Goal: Information Seeking & Learning: Learn about a topic

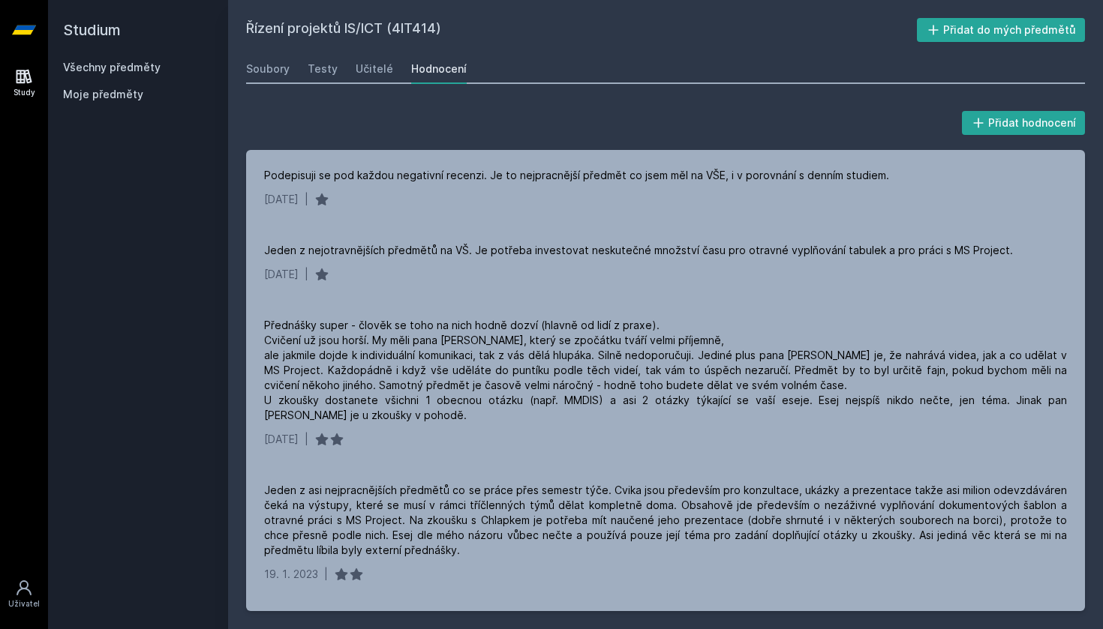
click at [94, 68] on link "Všechny předměty" at bounding box center [112, 67] width 98 height 13
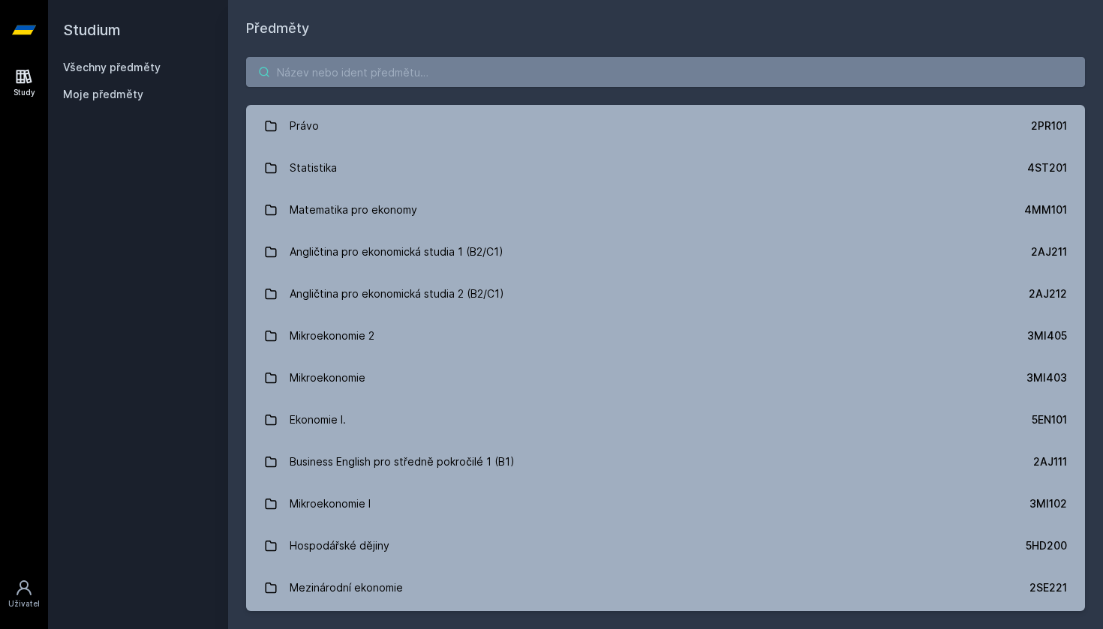
click at [357, 73] on input "search" at bounding box center [665, 72] width 839 height 30
paste input "2PR441)"
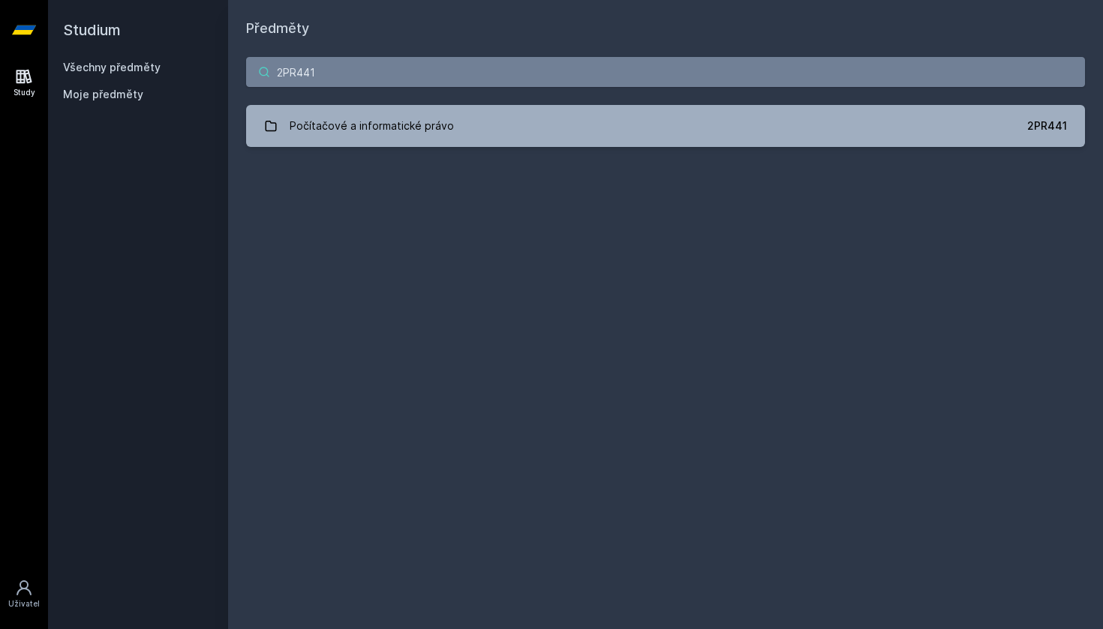
type input "2PR441"
click at [440, 147] on div "2PR441 Počítačové a informatické právo 2PR441 Jejda, něco se pokazilo." at bounding box center [665, 102] width 875 height 126
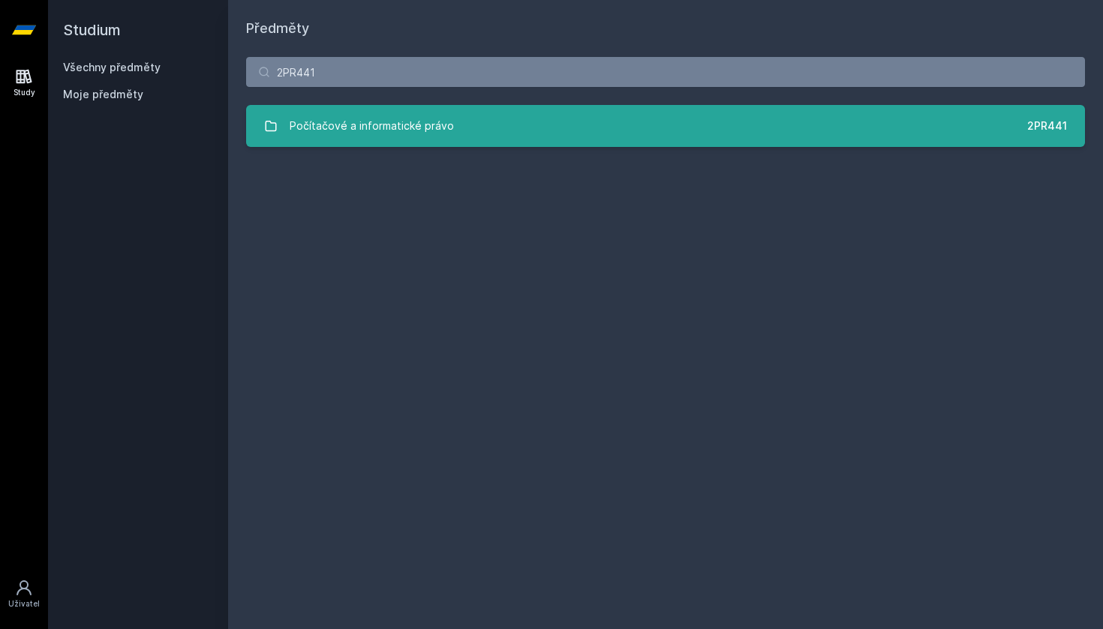
click at [437, 137] on div "Počítačové a informatické právo" at bounding box center [372, 126] width 164 height 30
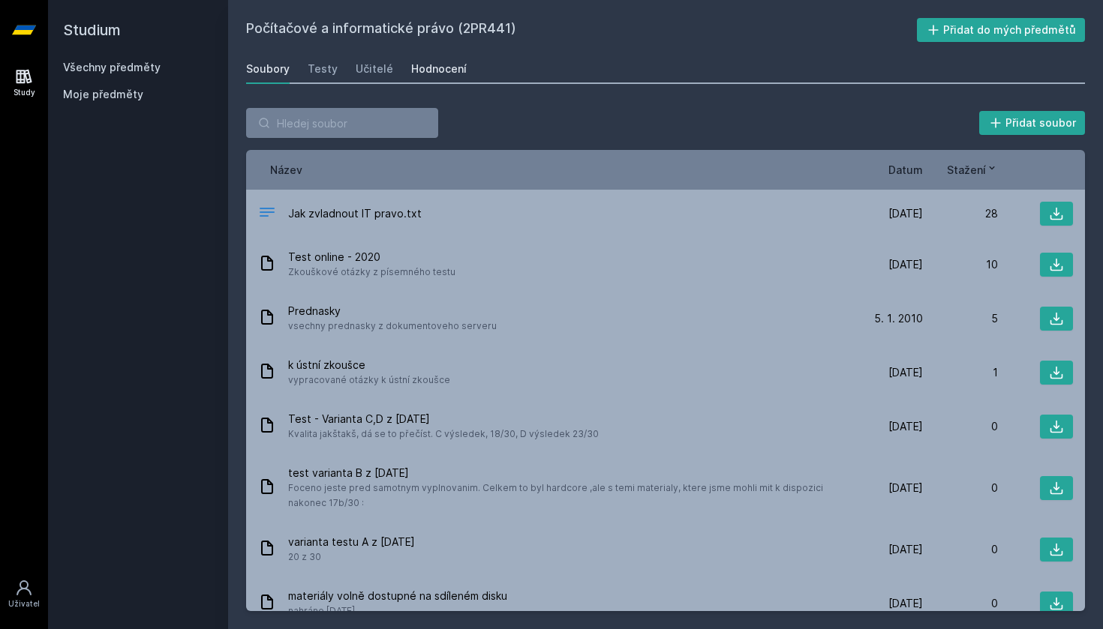
click at [448, 60] on link "Hodnocení" at bounding box center [439, 69] width 56 height 30
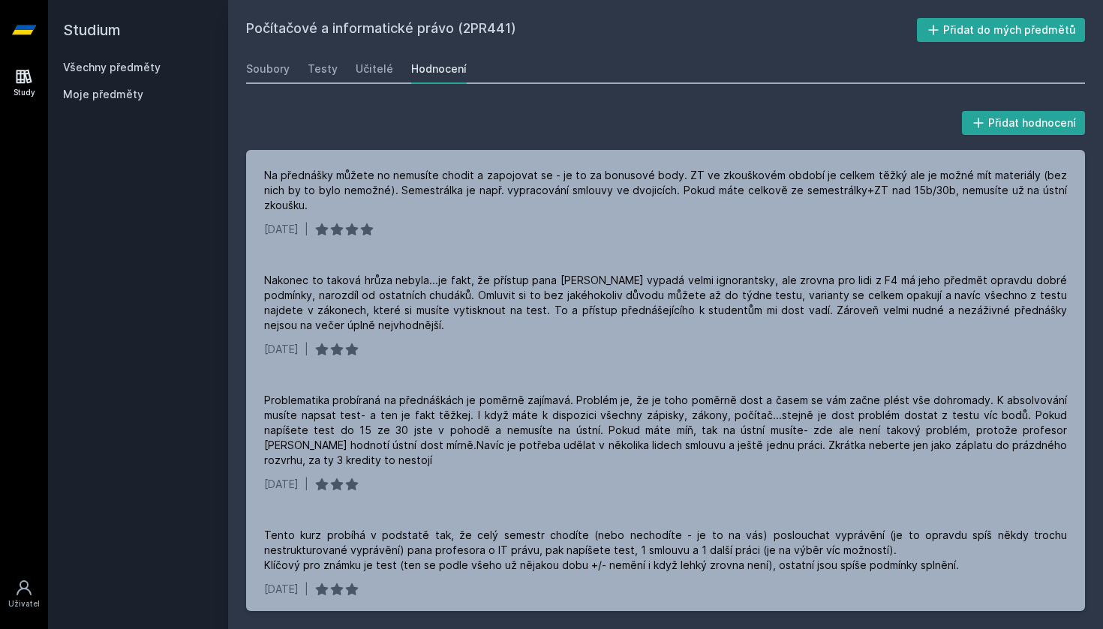
click at [146, 62] on link "Všechny předměty" at bounding box center [112, 67] width 98 height 13
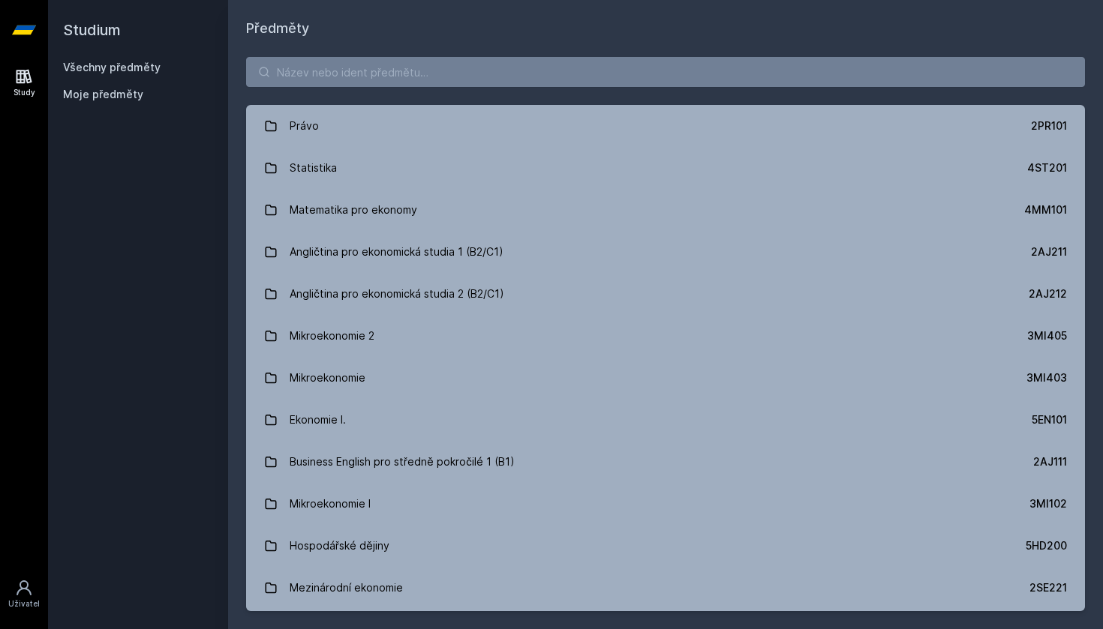
click at [377, 95] on div "Právo 2PR101 Statistika 4ST201 Matematika pro ekonomy 4MM101 Angličtina pro eko…" at bounding box center [665, 334] width 875 height 590
click at [372, 72] on input "search" at bounding box center [665, 72] width 839 height 30
paste input "4ME521"
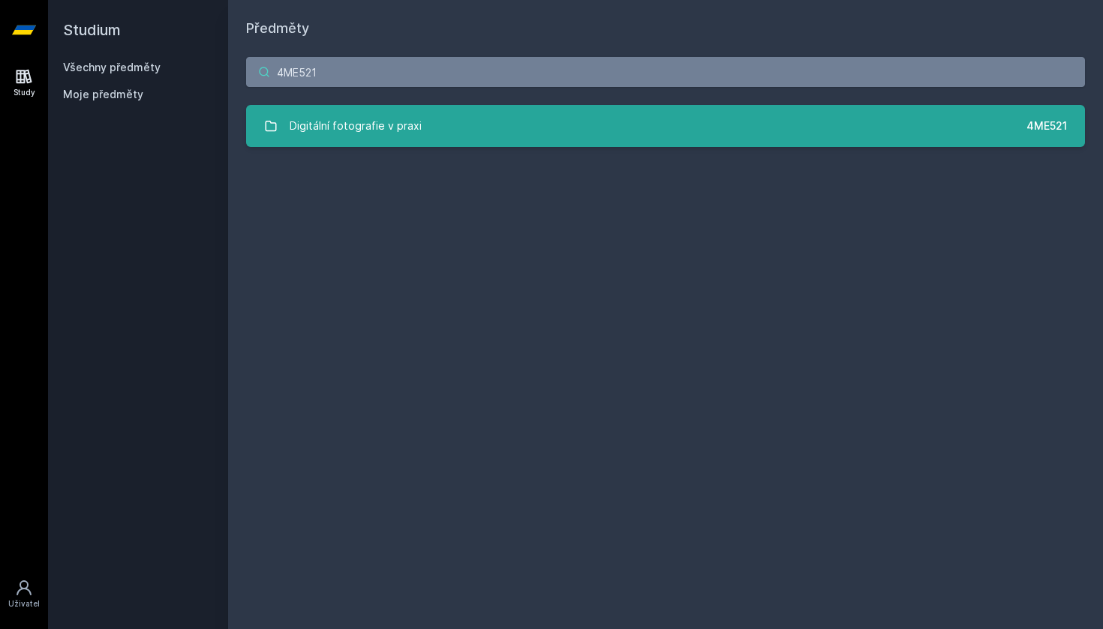
type input "4ME521"
click at [415, 140] on div "Digitální fotografie v praxi" at bounding box center [356, 126] width 132 height 30
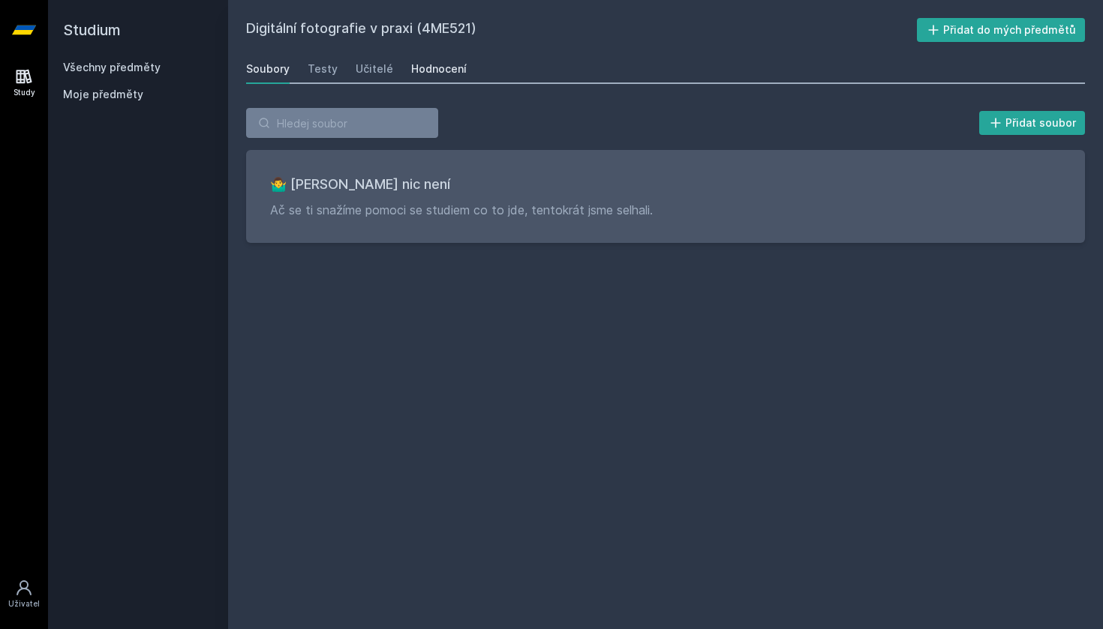
click at [449, 71] on div "Hodnocení" at bounding box center [439, 69] width 56 height 15
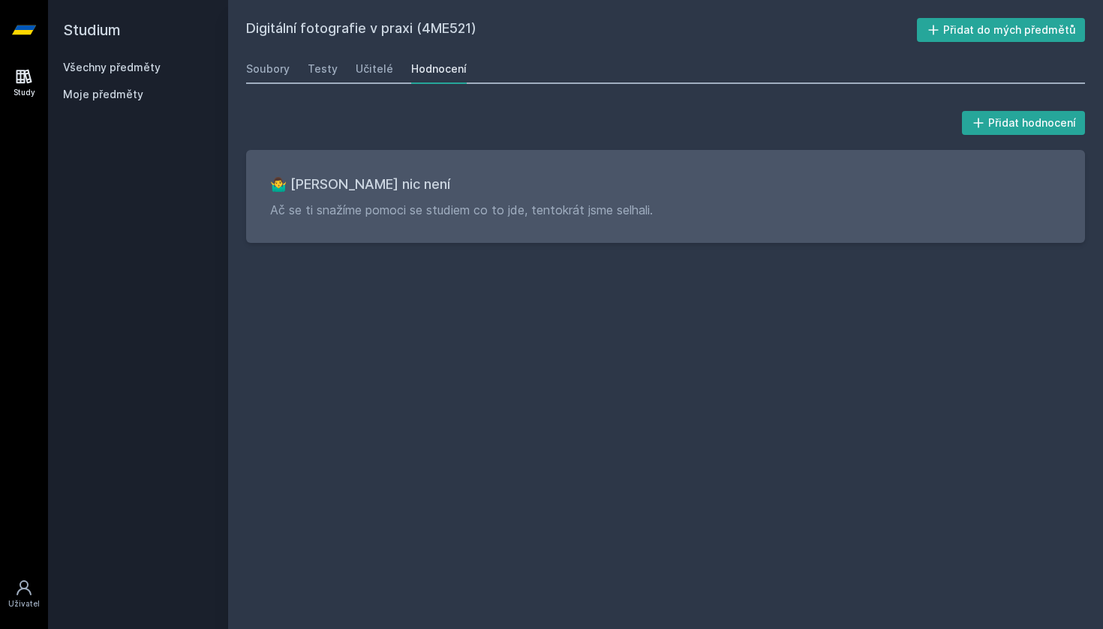
click at [347, 71] on div "Soubory Testy Učitelé Hodnocení" at bounding box center [665, 69] width 839 height 30
click at [364, 76] on div "Učitelé" at bounding box center [375, 69] width 38 height 15
click at [314, 76] on div "Testy" at bounding box center [323, 69] width 30 height 15
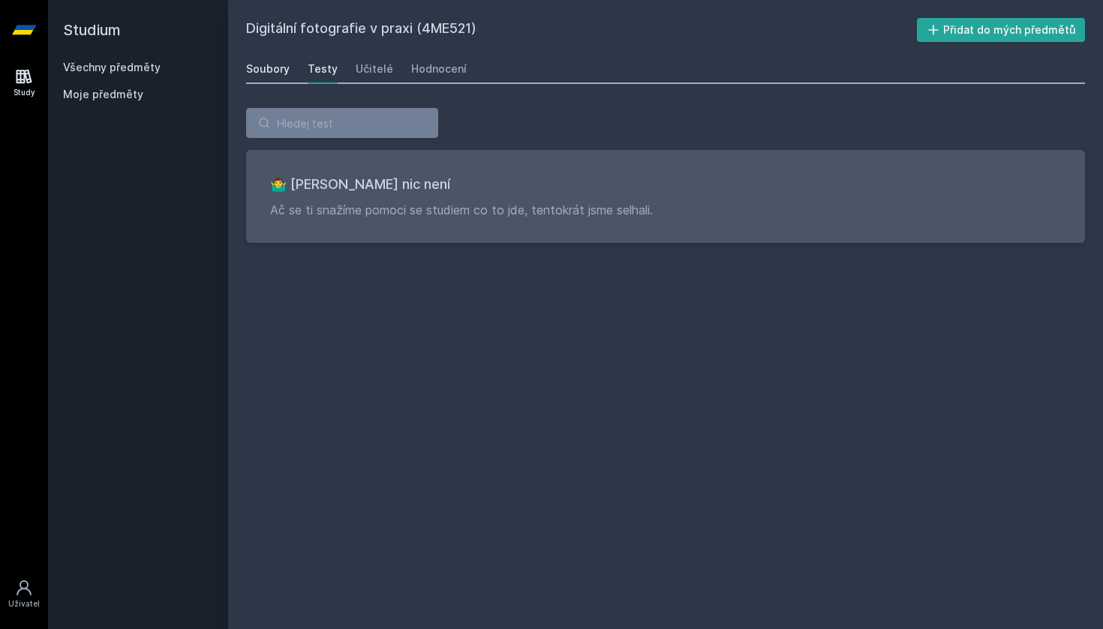
click at [263, 69] on div "Soubory" at bounding box center [268, 69] width 44 height 15
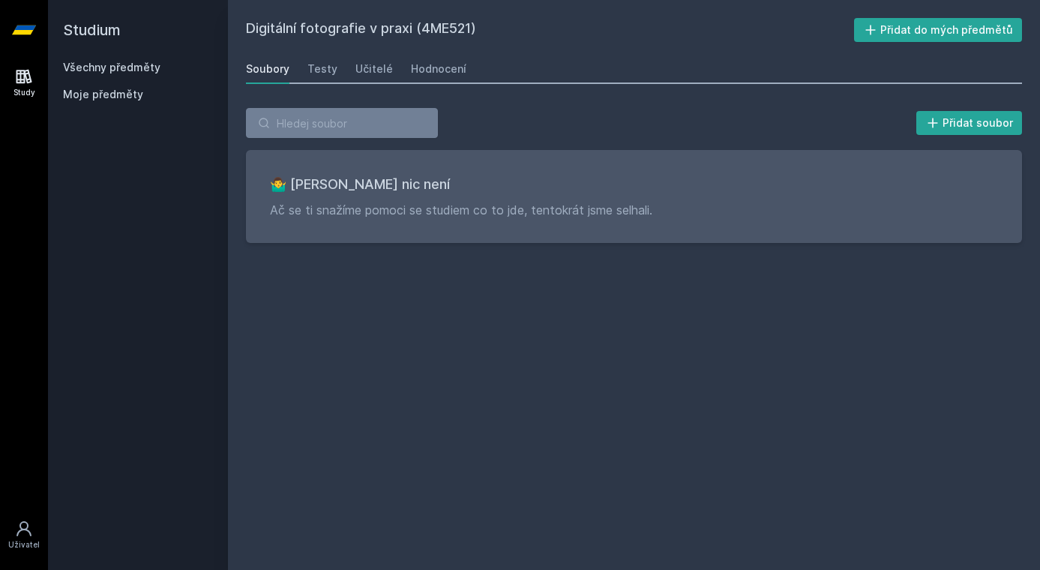
click at [152, 67] on link "Všechny předměty" at bounding box center [112, 67] width 98 height 13
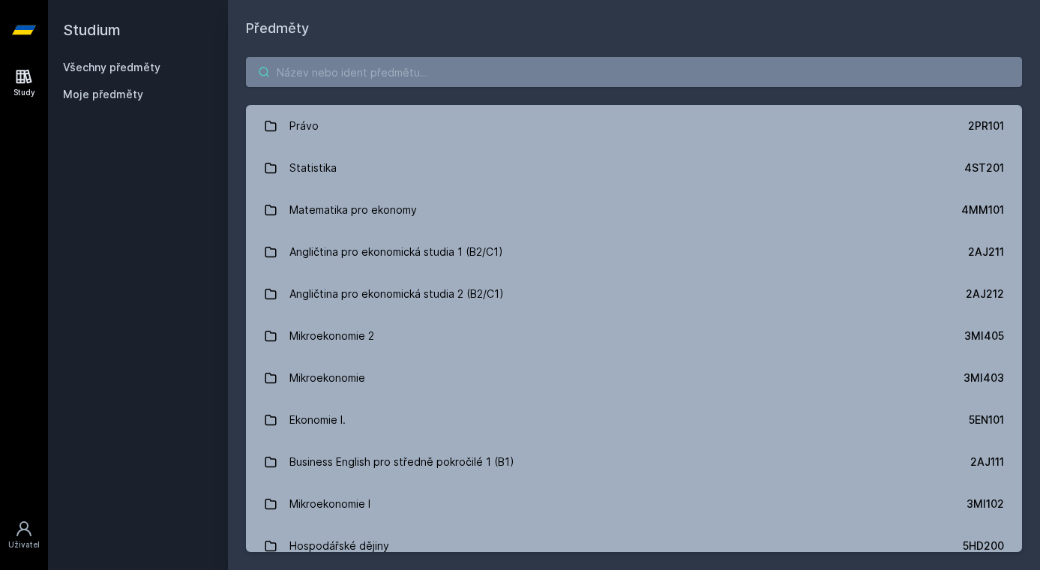
click at [367, 71] on input "search" at bounding box center [634, 72] width 776 height 30
paste input "4SA526"
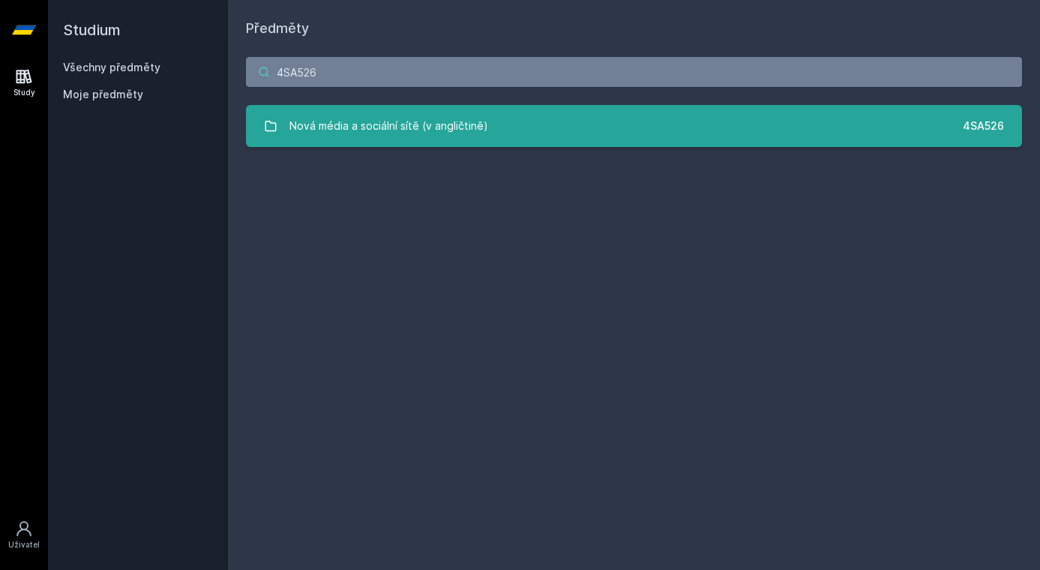
type input "4SA526"
click at [386, 116] on div "Nová média a sociální sítě (v angličtině)" at bounding box center [389, 126] width 199 height 30
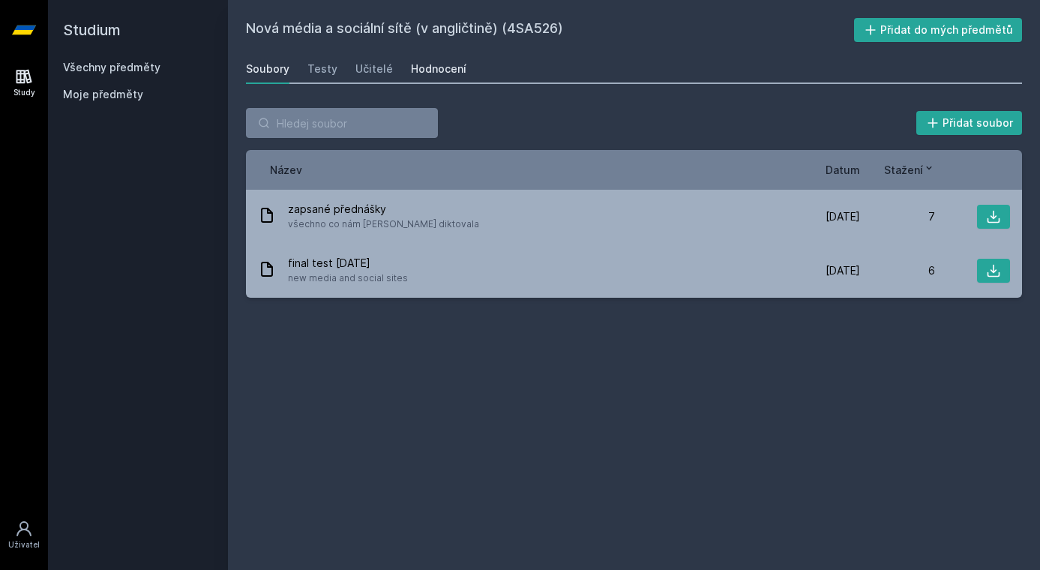
click at [445, 74] on div "Hodnocení" at bounding box center [439, 69] width 56 height 15
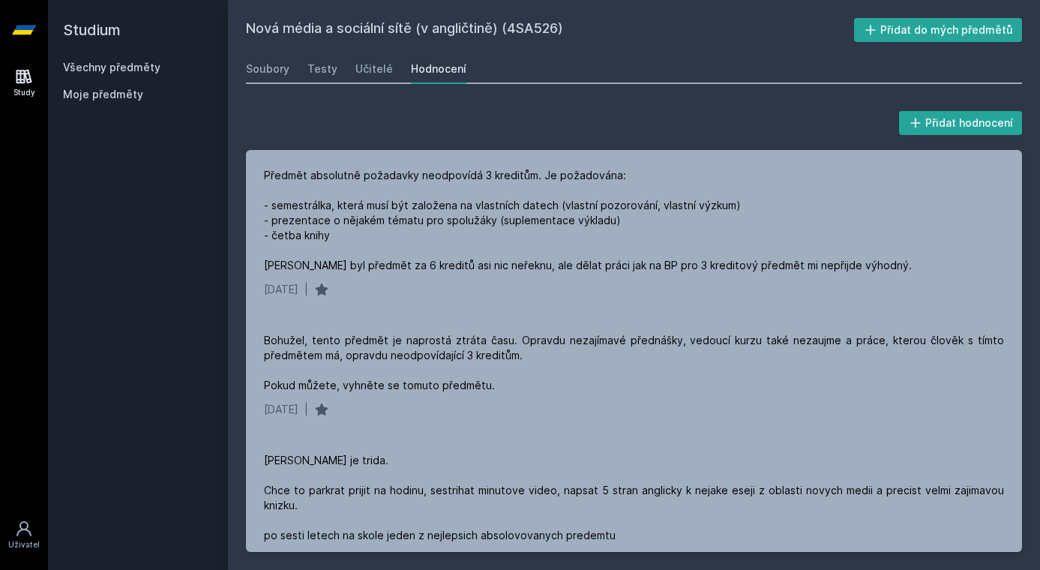
click at [128, 65] on link "Všechny předměty" at bounding box center [112, 67] width 98 height 13
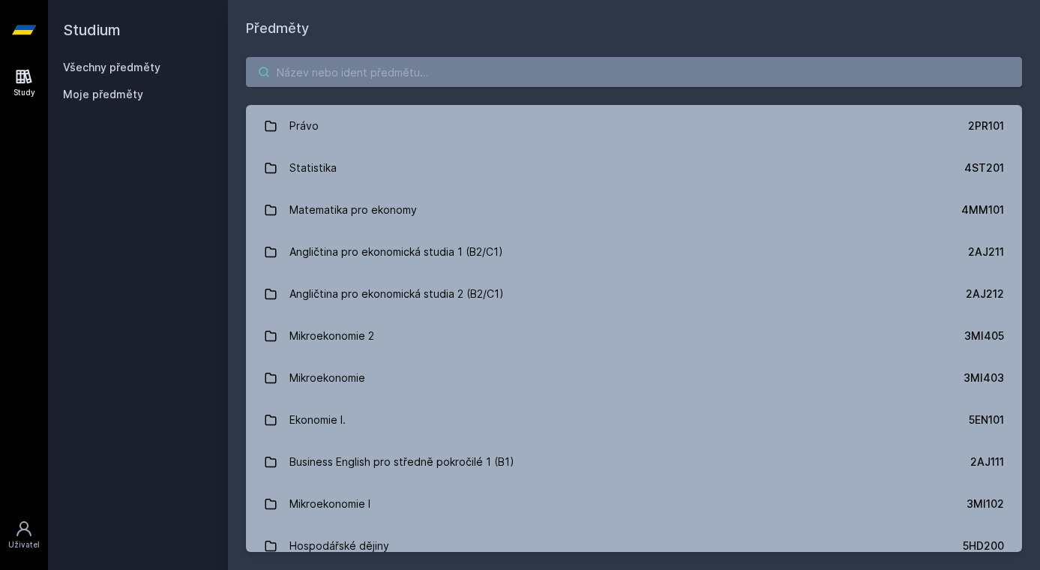
click at [365, 68] on input "search" at bounding box center [634, 72] width 776 height 30
paste input "4ME411"
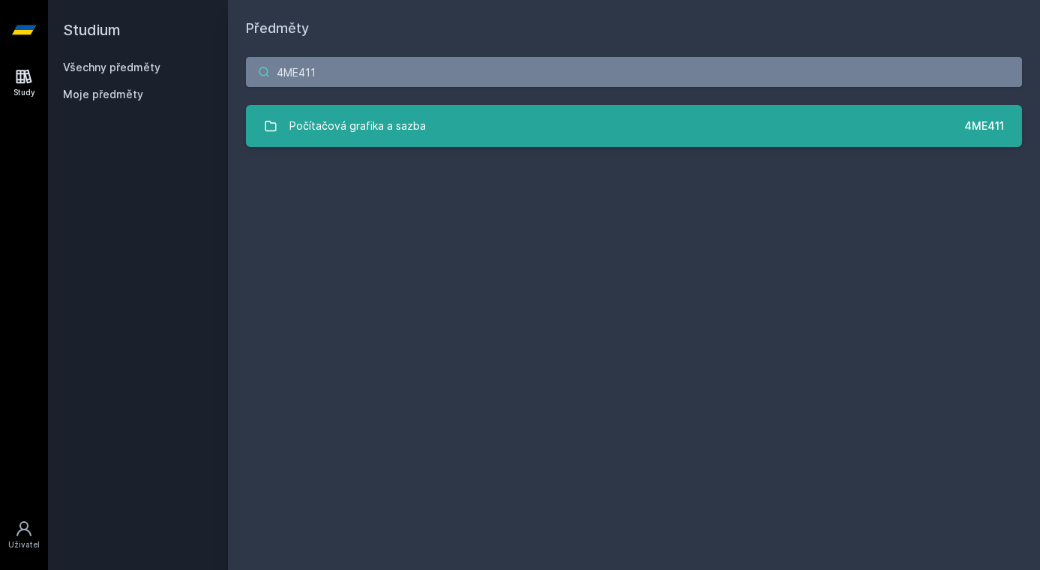
type input "4ME411"
click at [829, 135] on link "Počítačová grafika a sazba 4ME411" at bounding box center [634, 126] width 776 height 42
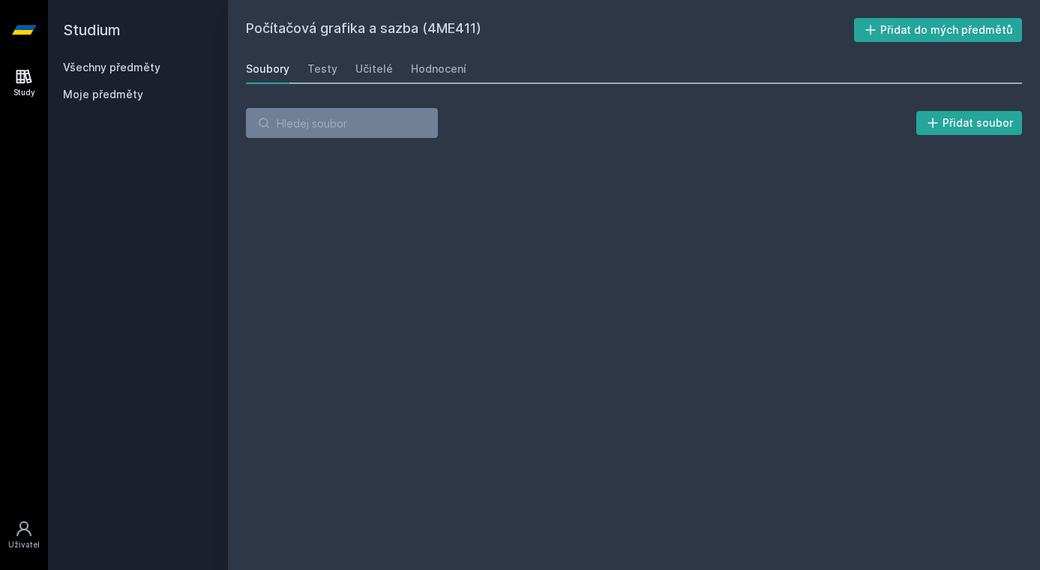
drag, startPoint x: 829, startPoint y: 135, endPoint x: 738, endPoint y: 135, distance: 90.8
click at [738, 135] on div "Přidat soubor" at bounding box center [634, 123] width 776 height 30
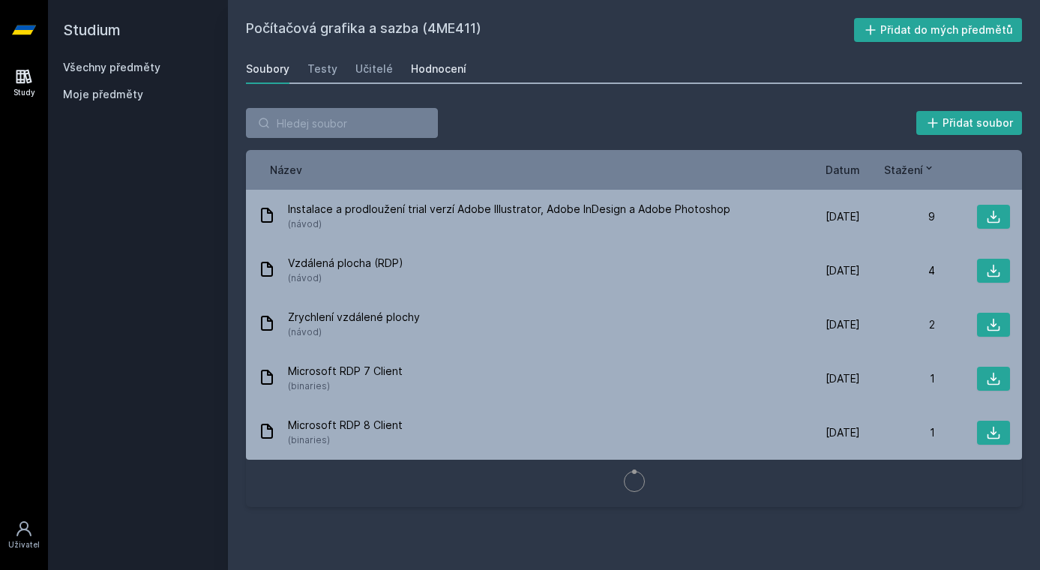
click at [423, 65] on div "Hodnocení" at bounding box center [439, 69] width 56 height 15
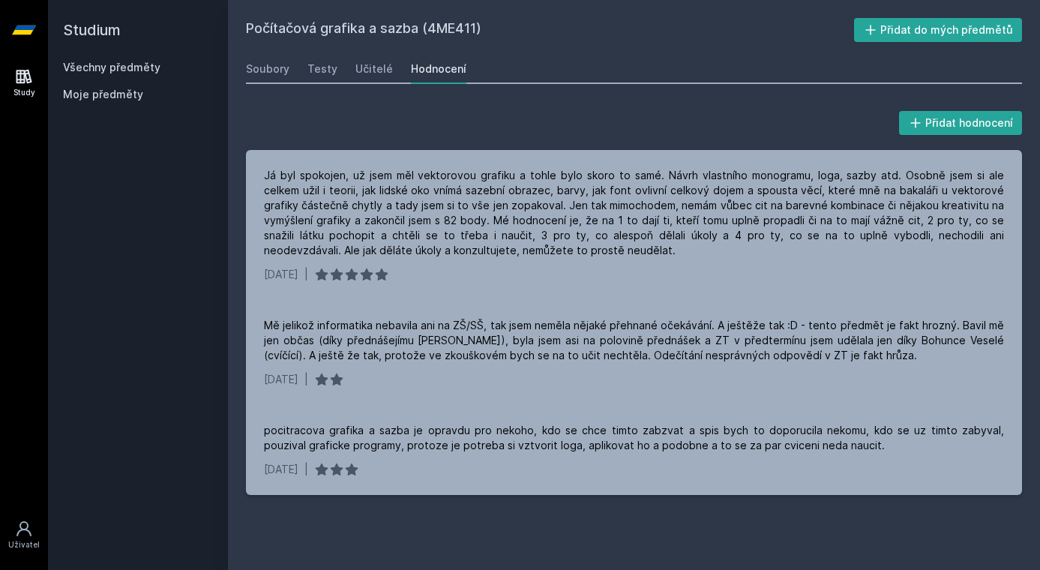
click at [129, 62] on link "Všechny předměty" at bounding box center [112, 67] width 98 height 13
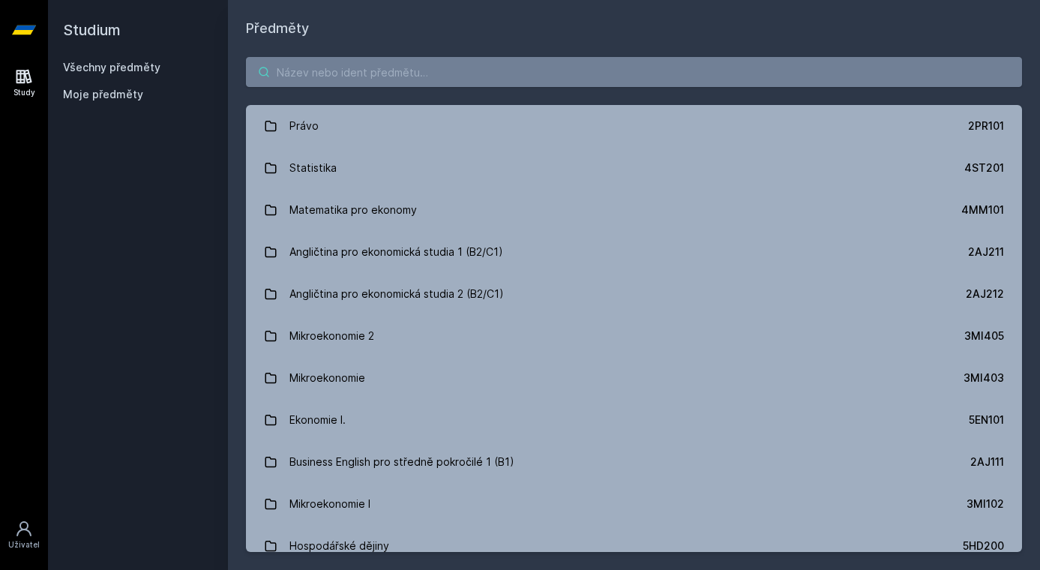
click at [368, 72] on input "search" at bounding box center [634, 72] width 776 height 30
paste input "4IT550"
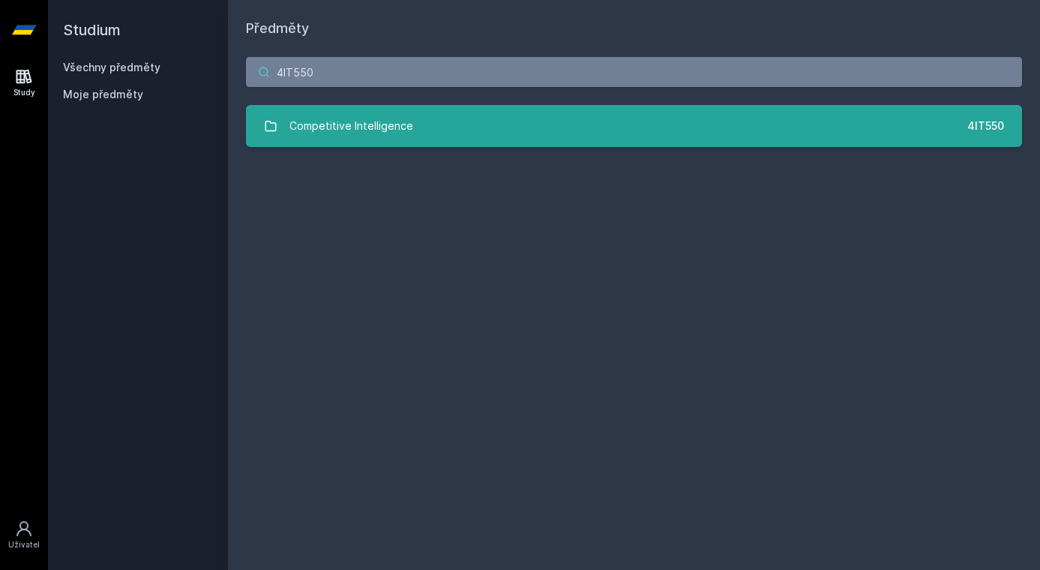
type input "4IT550"
click at [376, 122] on div "Competitive Intelligence" at bounding box center [352, 126] width 124 height 30
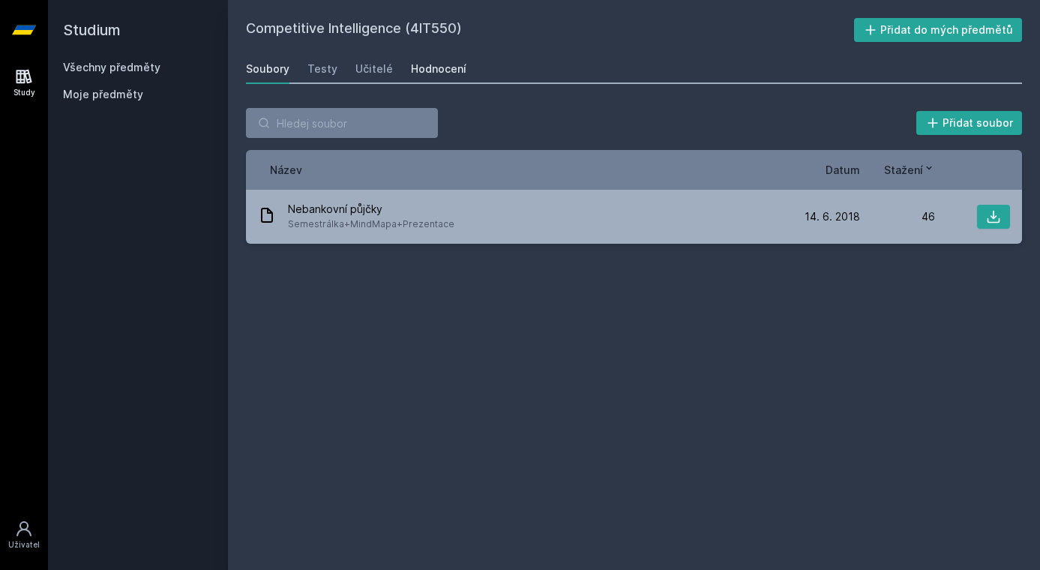
click at [425, 75] on div "Hodnocení" at bounding box center [439, 69] width 56 height 15
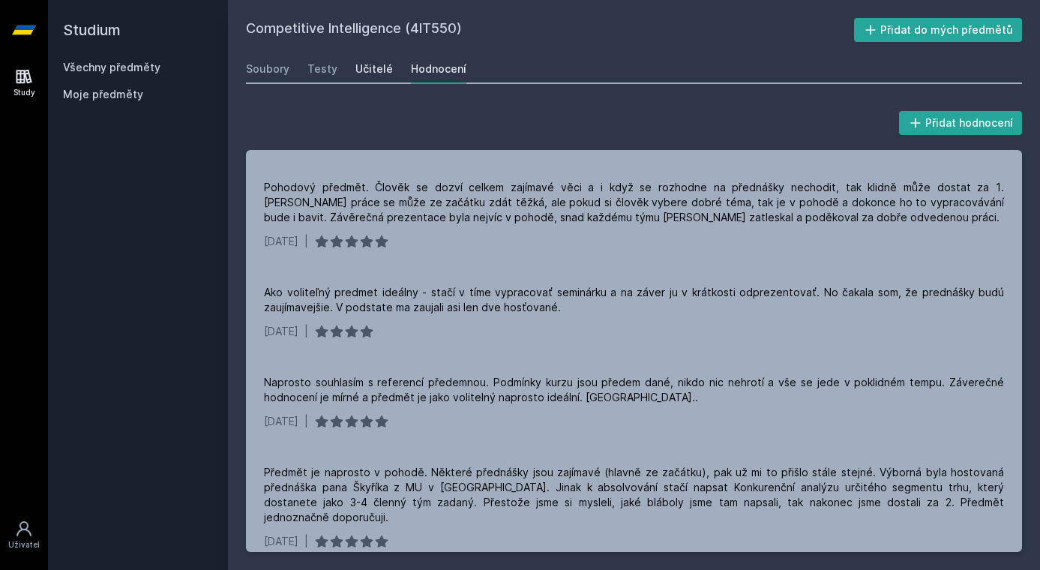
click at [383, 70] on div "Učitelé" at bounding box center [375, 69] width 38 height 15
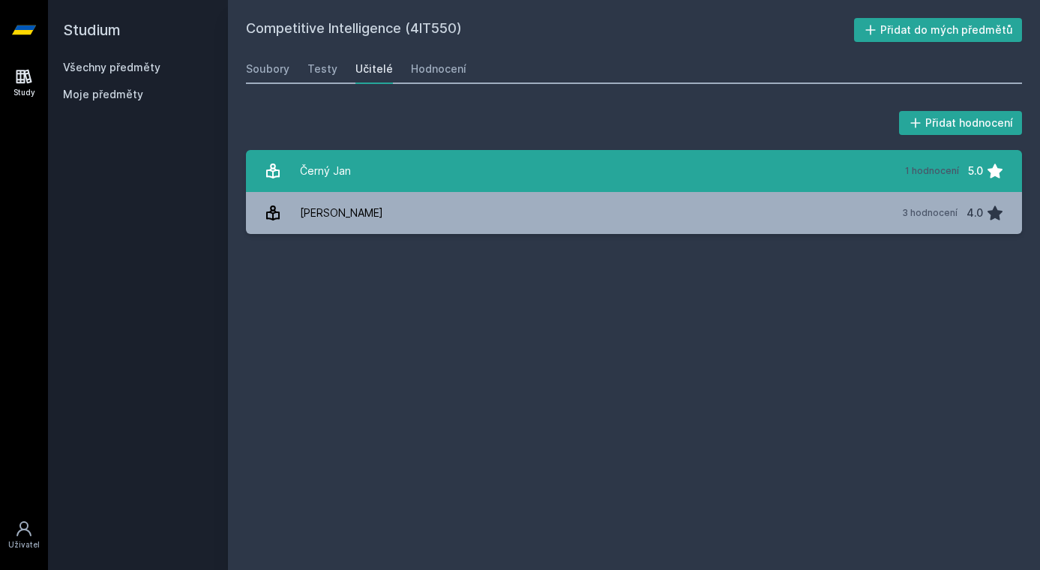
click at [413, 173] on link "Černý [DATE] hodnocení 5.0" at bounding box center [634, 171] width 776 height 42
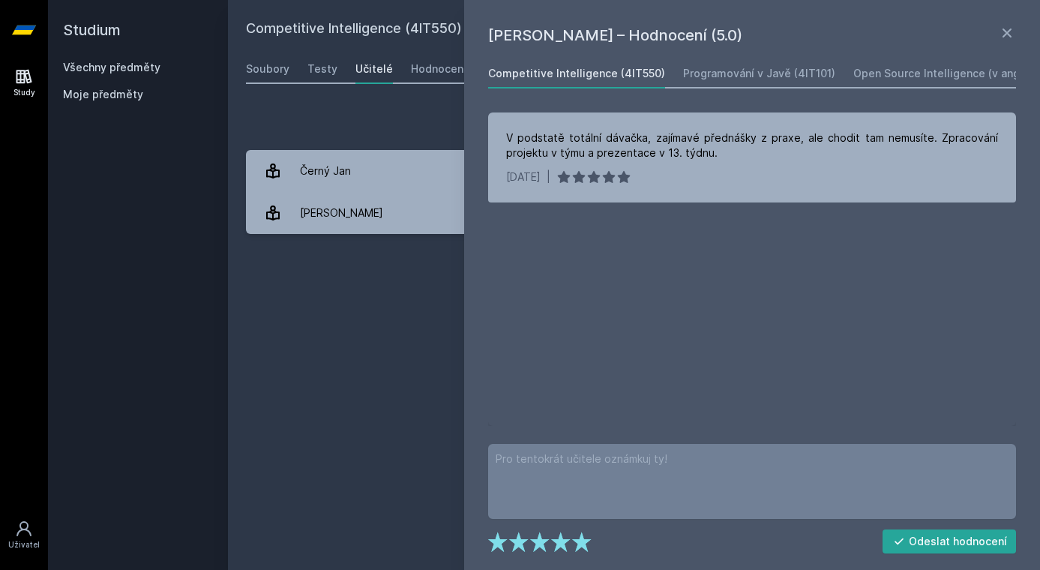
click at [378, 278] on div "Competitive Intelligence (4IT550) Přidat do mých předmětů [GEOGRAPHIC_DATA] Tes…" at bounding box center [634, 285] width 776 height 534
click at [329, 305] on div "Competitive Intelligence (4IT550) Přidat do mých předmětů [GEOGRAPHIC_DATA] Tes…" at bounding box center [634, 285] width 776 height 534
click at [1004, 37] on icon at bounding box center [1007, 33] width 9 height 9
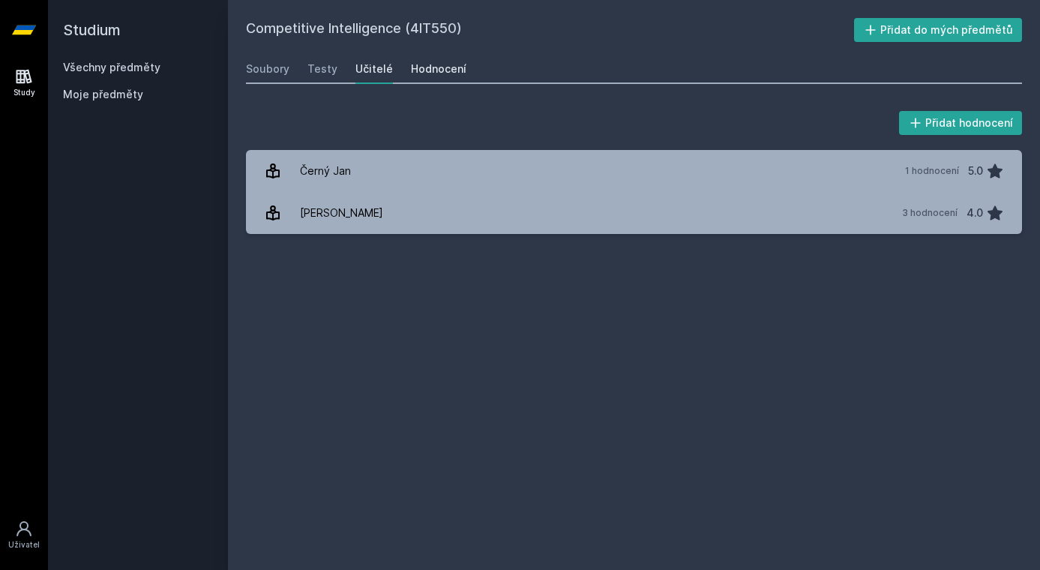
click at [429, 74] on div "Hodnocení" at bounding box center [439, 69] width 56 height 15
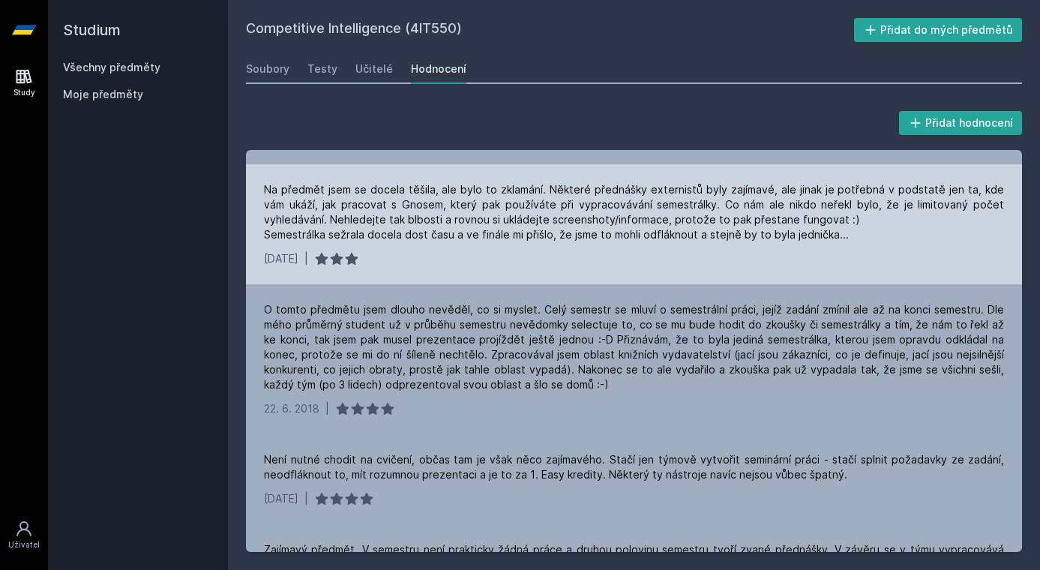
scroll to position [100, 0]
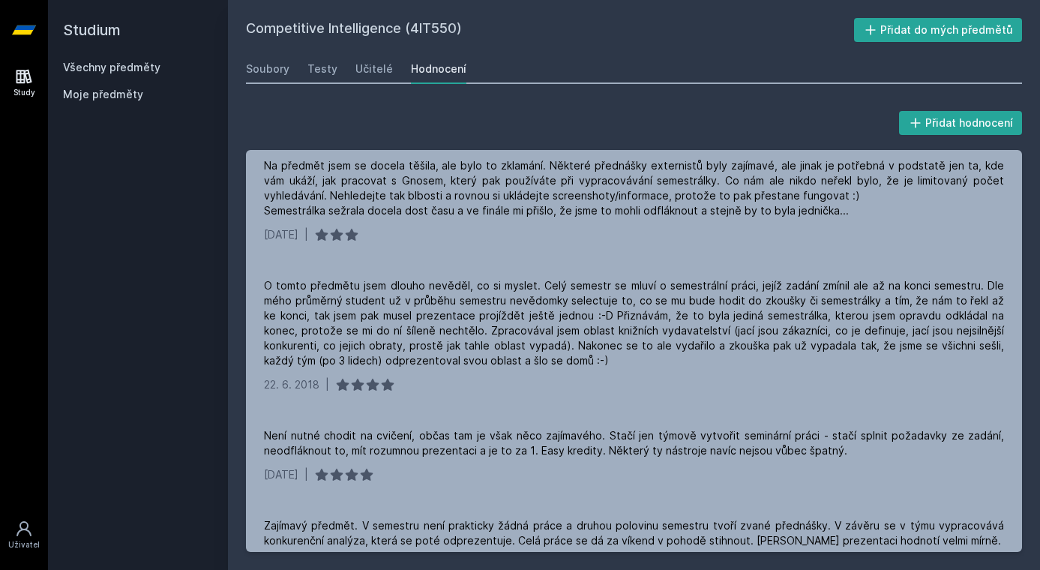
click at [144, 71] on link "Všechny předměty" at bounding box center [112, 67] width 98 height 13
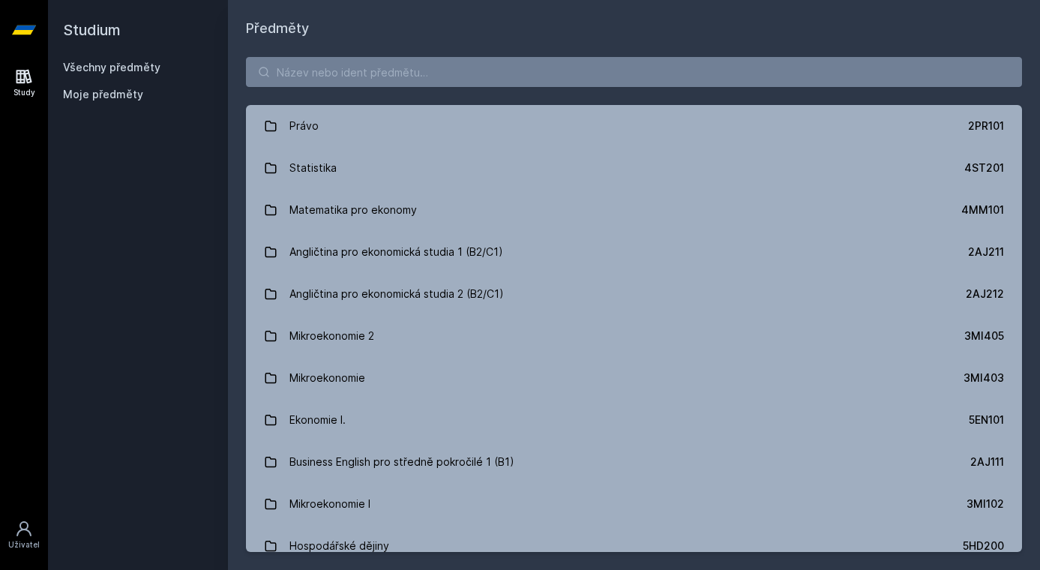
click at [376, 95] on div "Právo 2PR101 Statistika 4ST201 Matematika pro ekonomy 4MM101 Angličtina pro eko…" at bounding box center [634, 304] width 812 height 531
click at [374, 79] on input "search" at bounding box center [634, 72] width 776 height 30
paste input "4SA526"
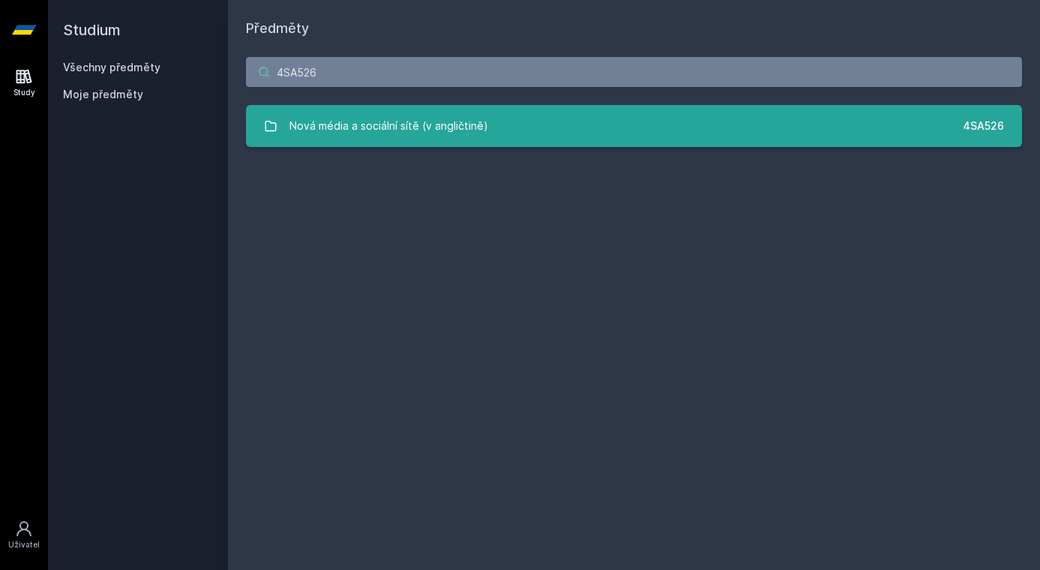
type input "4SA526"
click at [400, 122] on div "Nová média a sociální sítě (v angličtině)" at bounding box center [389, 126] width 199 height 30
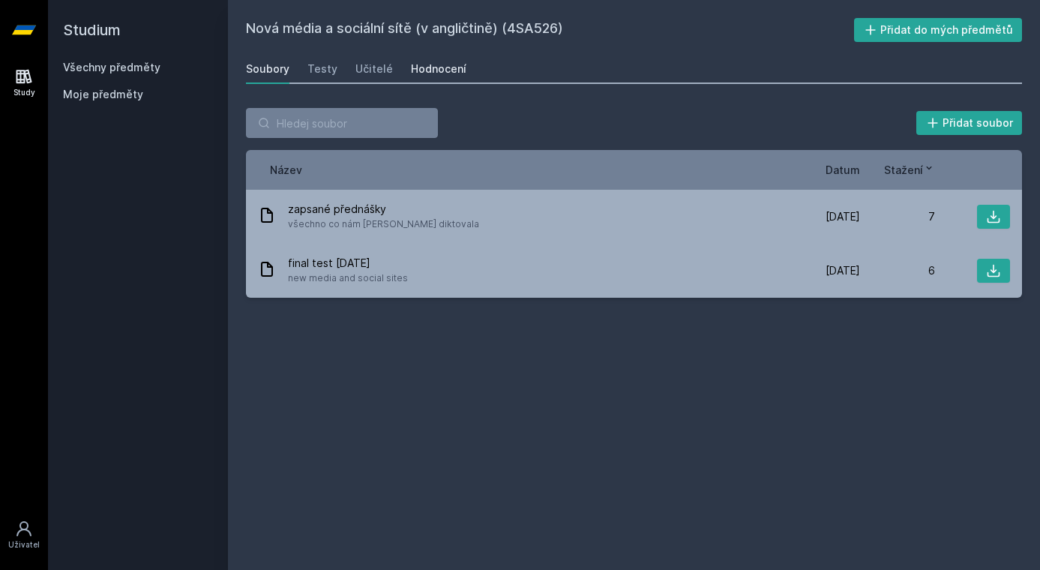
click at [443, 71] on div "Hodnocení" at bounding box center [439, 69] width 56 height 15
